Goal: Share content: Share content

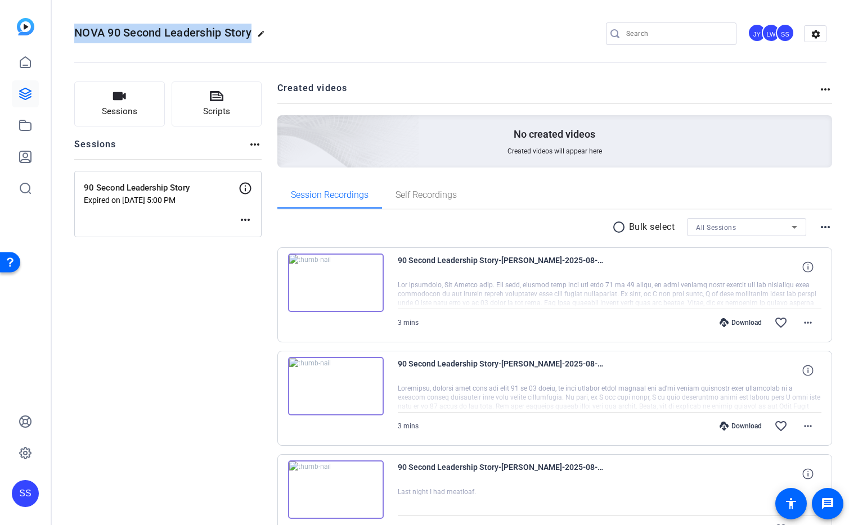
scroll to position [17, 0]
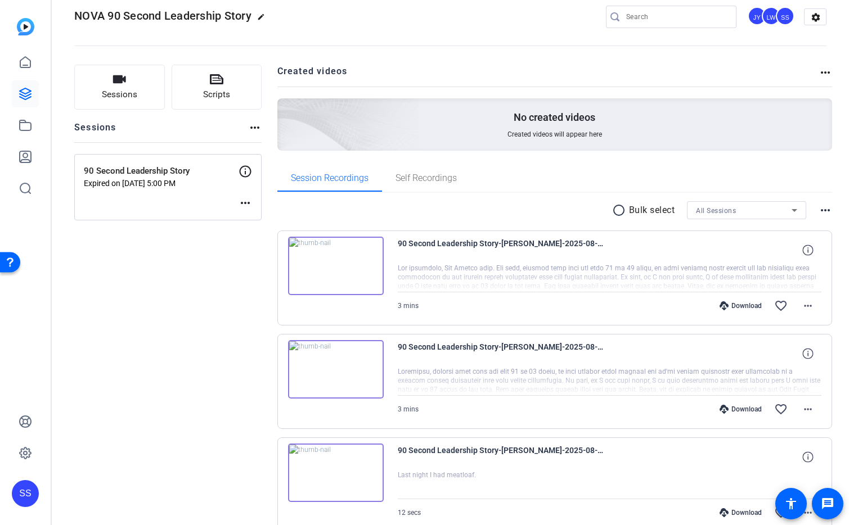
click at [26, 489] on div "SS" at bounding box center [25, 493] width 27 height 27
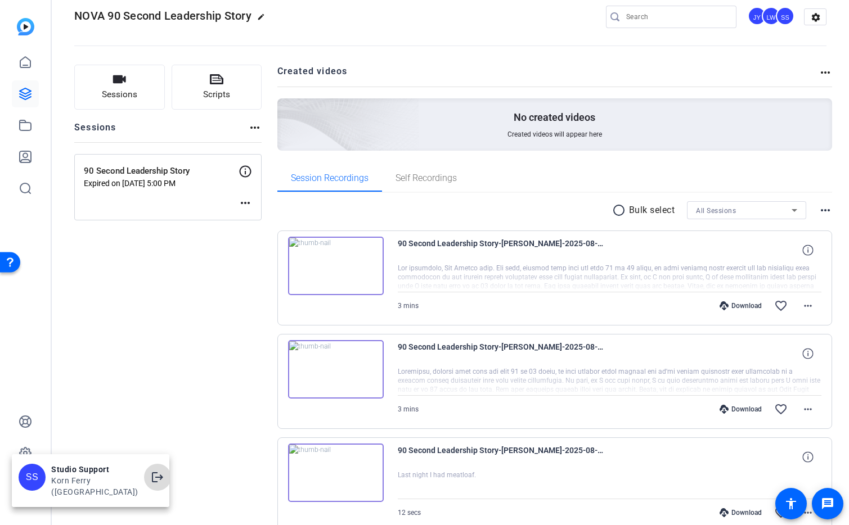
click at [151, 484] on mat-icon "logout" at bounding box center [157, 477] width 13 height 13
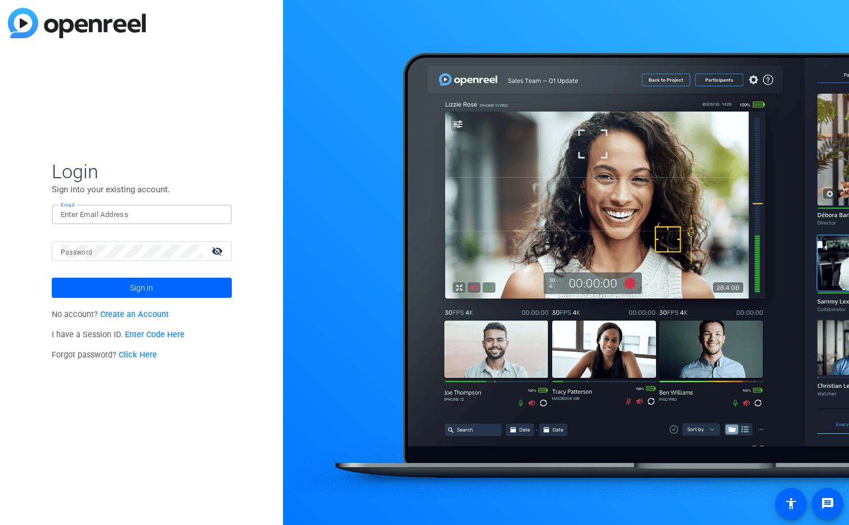
click at [214, 219] on div at bounding box center [142, 215] width 162 height 20
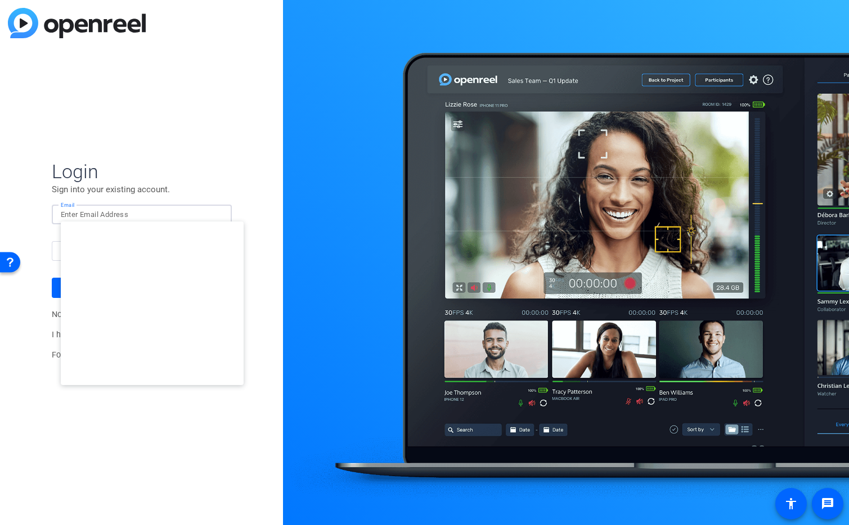
type input "[EMAIL_ADDRESS][DOMAIN_NAME]"
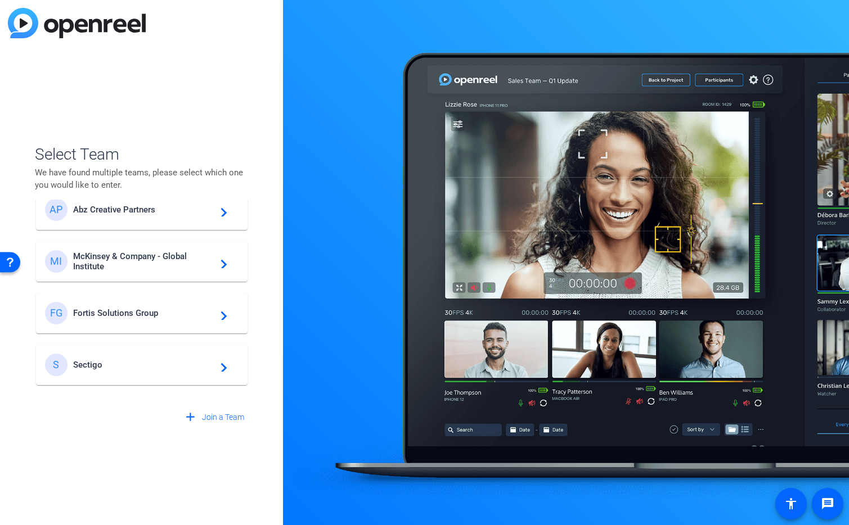
scroll to position [94, 0]
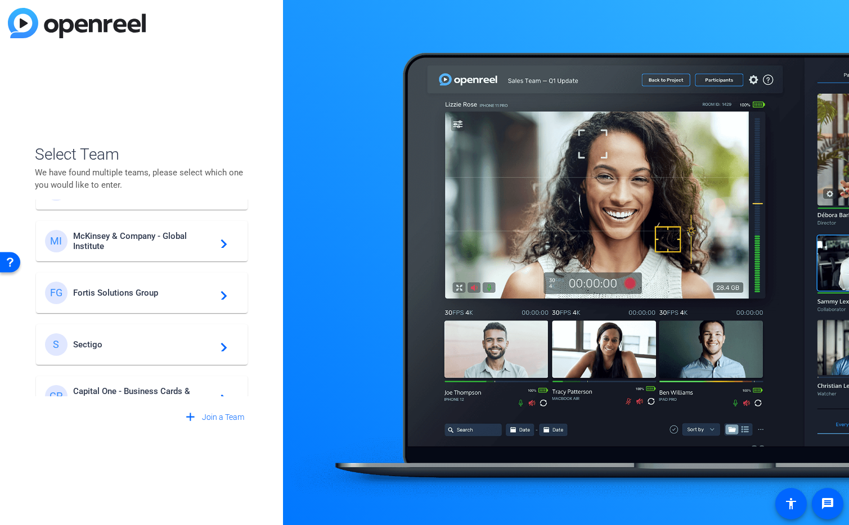
click at [137, 237] on span "McKinsey & Company - Global Institute" at bounding box center [143, 241] width 141 height 20
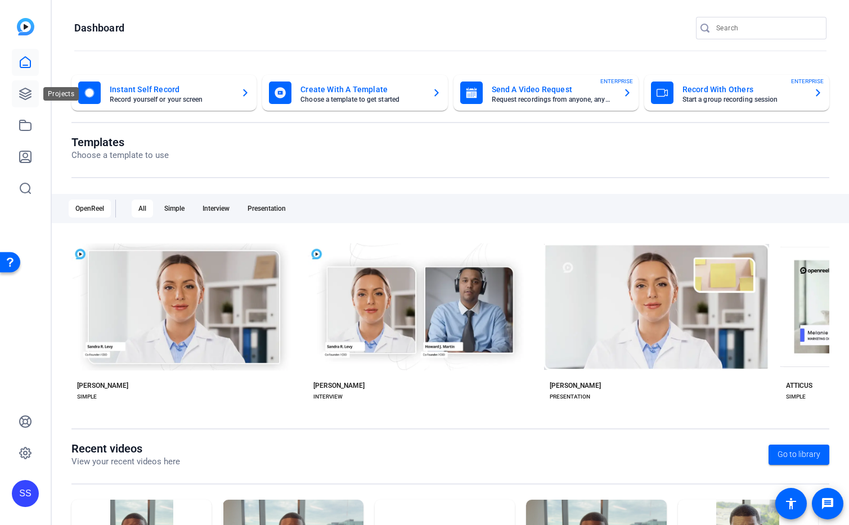
click at [22, 98] on icon at bounding box center [25, 93] width 11 height 11
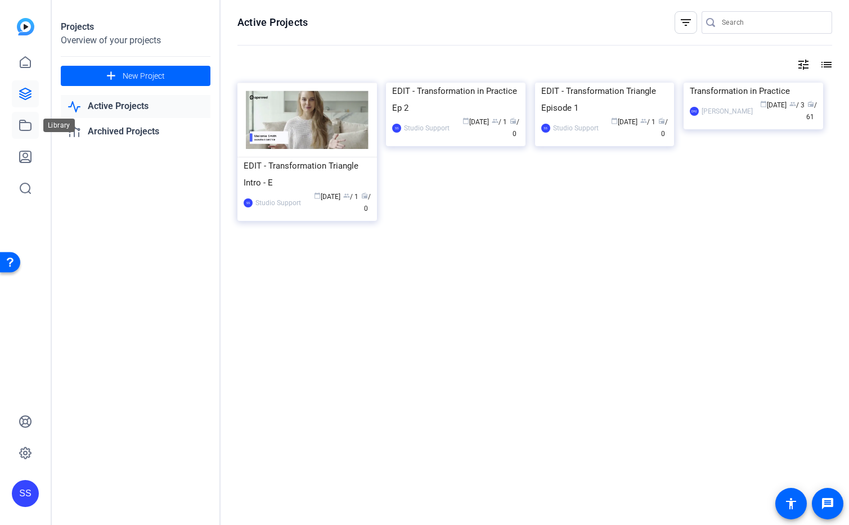
click at [21, 128] on icon at bounding box center [25, 125] width 13 height 13
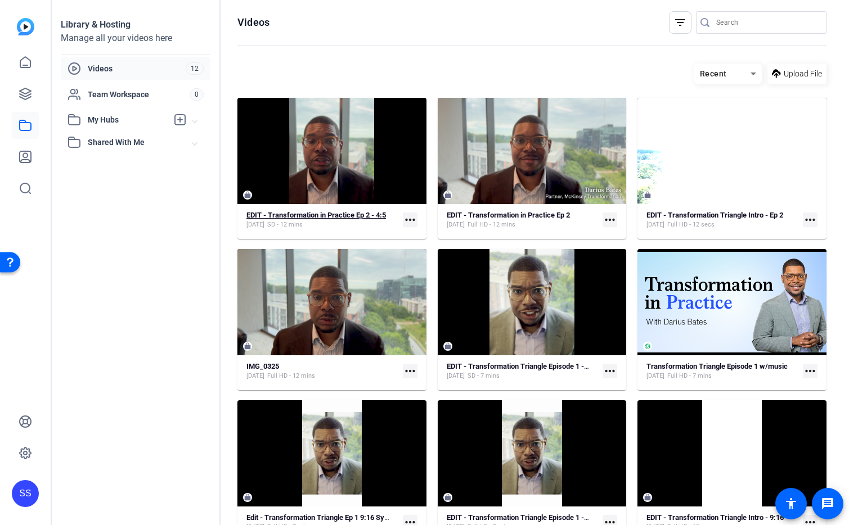
click at [366, 218] on strong "EDIT - Transformation in Practice Ep 2 - 4:5" at bounding box center [315, 215] width 139 height 8
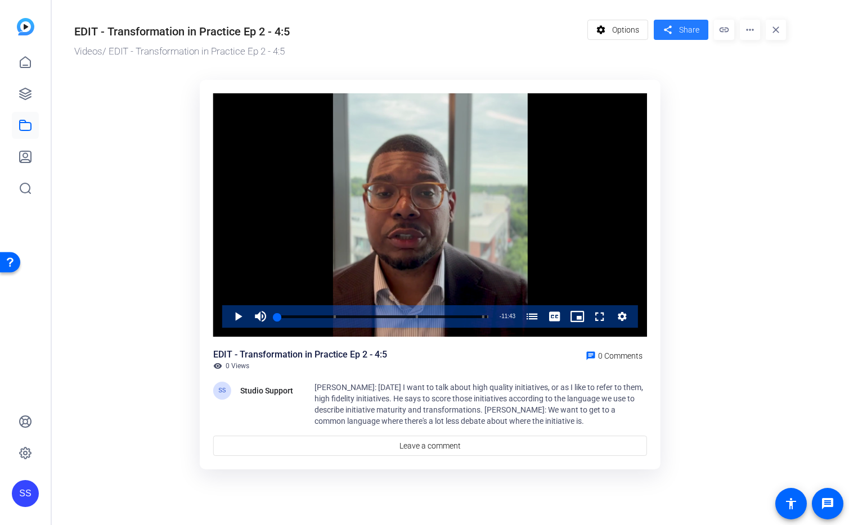
click at [682, 34] on span "Share" at bounding box center [689, 30] width 20 height 12
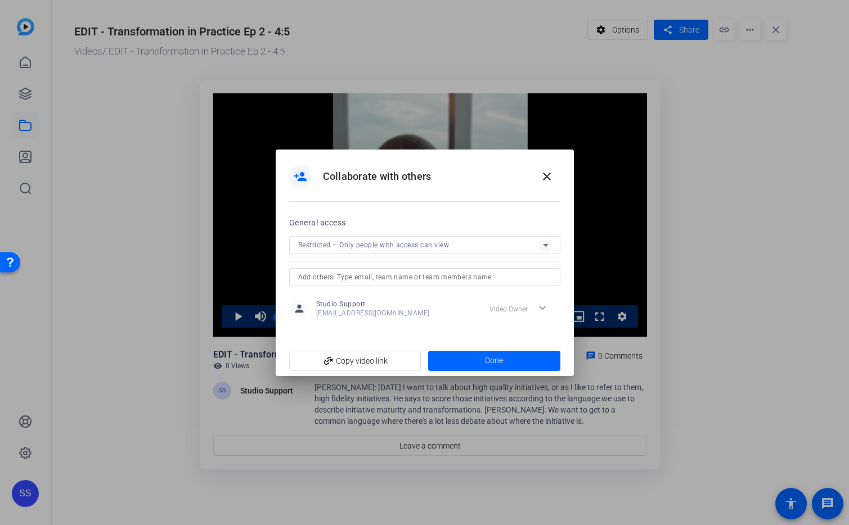
click at [436, 279] on input "text" at bounding box center [424, 276] width 253 height 13
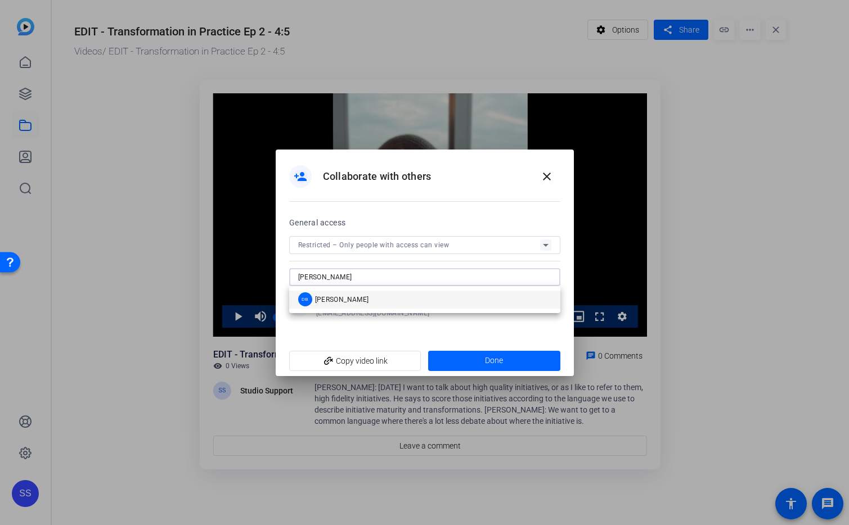
type input "darius"
click at [377, 305] on mat-option "DB Darius Bates" at bounding box center [424, 300] width 271 height 18
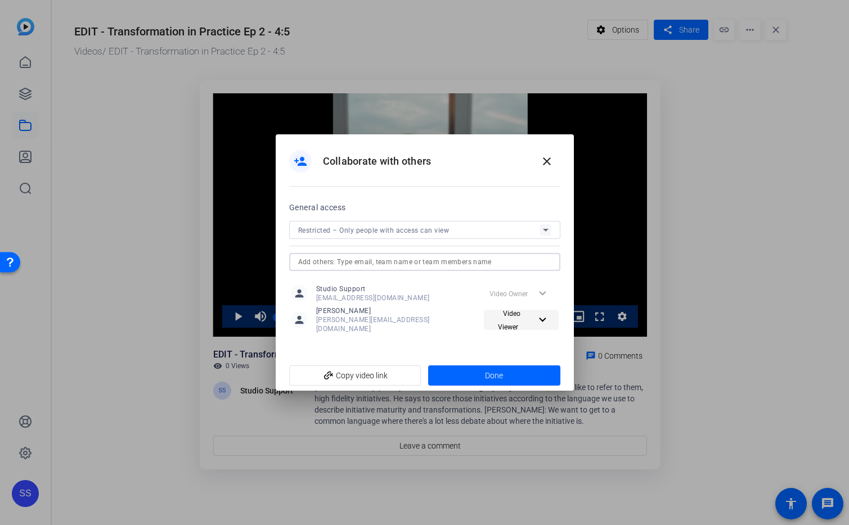
click at [547, 317] on mat-icon "expand_more" at bounding box center [542, 320] width 14 height 14
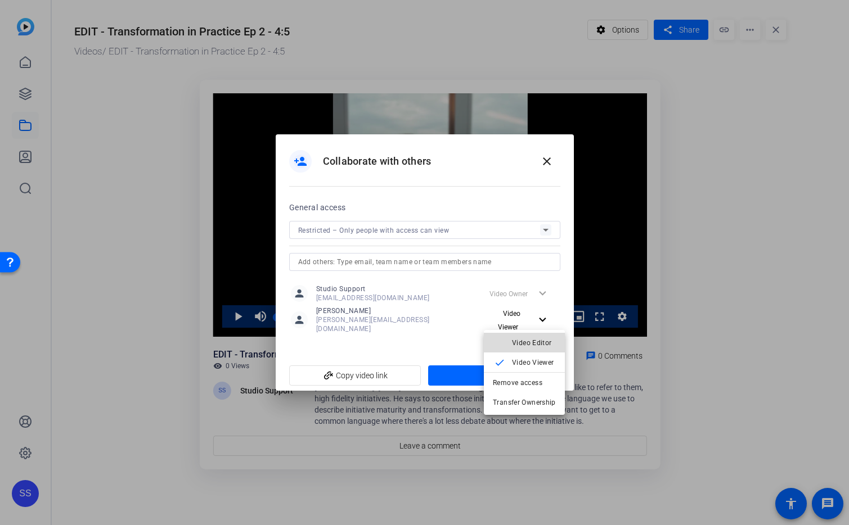
click at [546, 346] on span "Video Editor" at bounding box center [532, 343] width 40 height 8
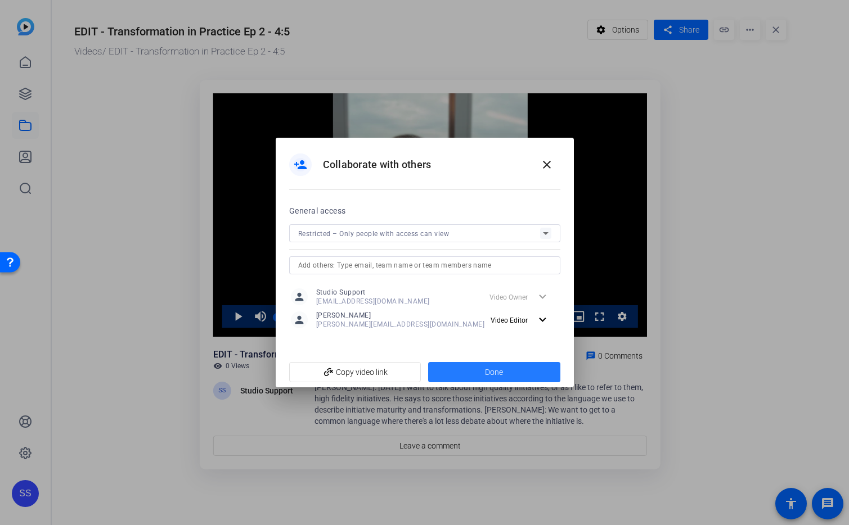
click at [511, 369] on span at bounding box center [494, 372] width 132 height 27
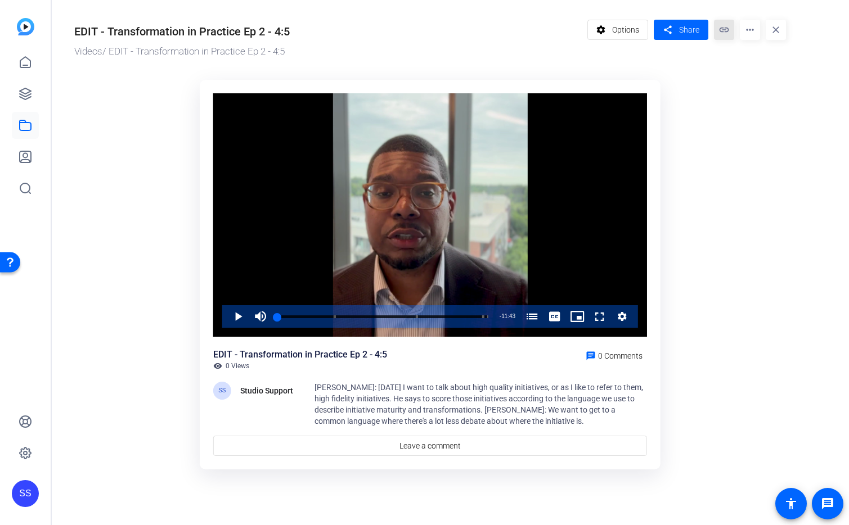
click at [724, 30] on mat-icon "link" at bounding box center [724, 30] width 20 height 20
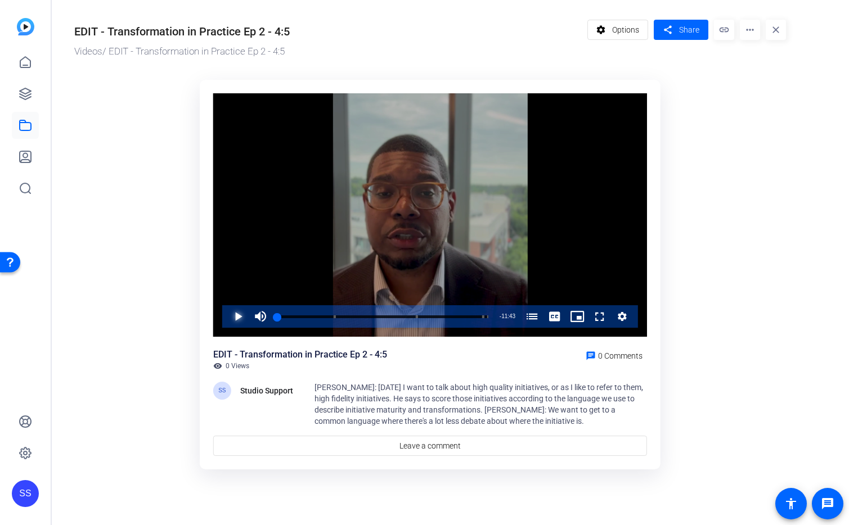
click at [227, 318] on span "Video Player" at bounding box center [227, 316] width 0 height 22
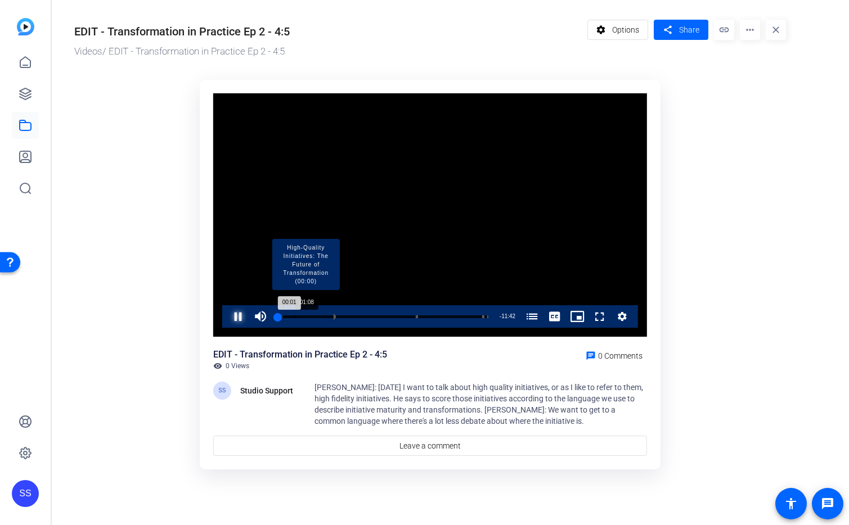
click at [296, 316] on div "Progress Bar" at bounding box center [305, 317] width 57 height 6
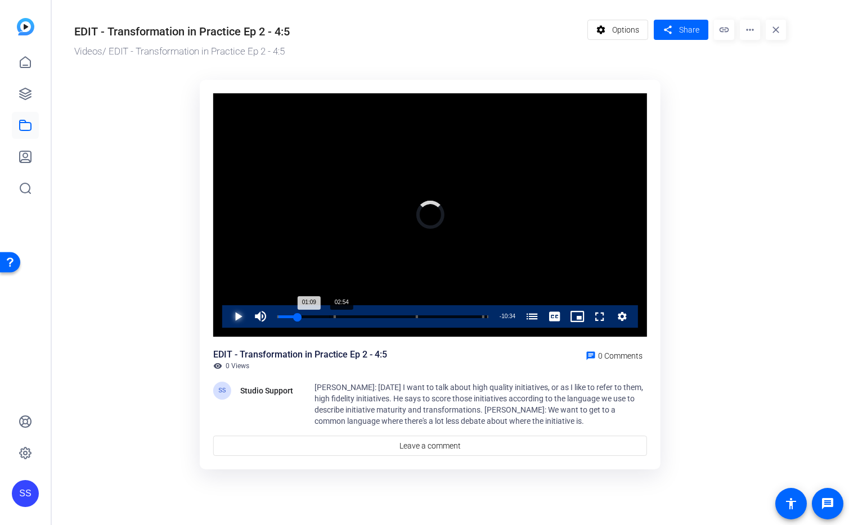
drag, startPoint x: 296, startPoint y: 316, endPoint x: 330, endPoint y: 321, distance: 33.5
click at [330, 318] on div "Loaded : 0.00% 02:54 01:09 High-Quality Initiatives: The Future of Transformati…" at bounding box center [382, 316] width 211 height 3
click at [319, 316] on div "Loaded : 0.00% 02:18 02:18 High-Quality Initiatives: The Future of Transformati…" at bounding box center [384, 316] width 214 height 3
click at [376, 315] on div "Loaded : 0.00% 05:24 02:18 High-Quality Initiatives: The Future of Transformati…" at bounding box center [384, 316] width 214 height 3
click at [452, 318] on div "Loaded : 48.45% 09:16 05:27 High-Quality Initiatives: The Future of Transformat…" at bounding box center [384, 316] width 214 height 3
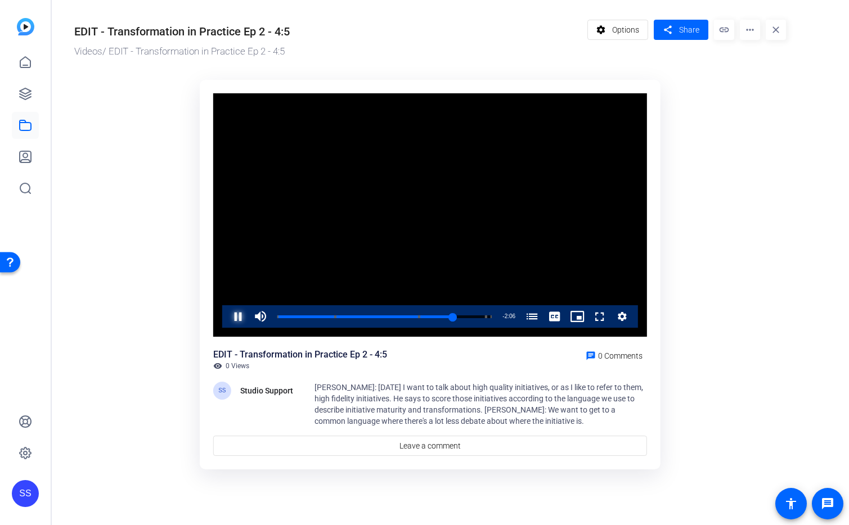
click at [227, 314] on span "Video Player" at bounding box center [227, 316] width 0 height 22
